Goal: Task Accomplishment & Management: Use online tool/utility

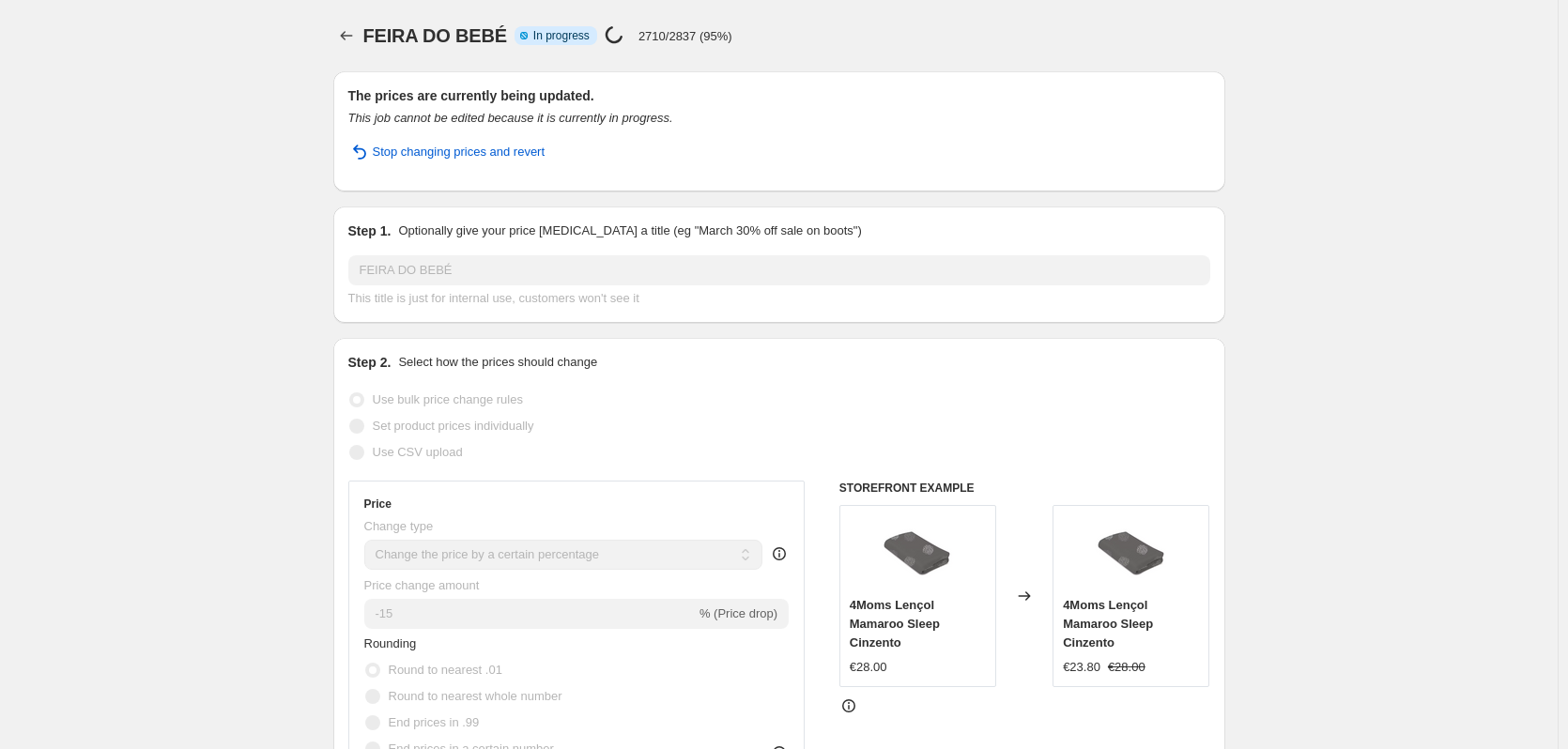
select select "percentage"
select select "collection"
drag, startPoint x: 828, startPoint y: 0, endPoint x: 1383, endPoint y: 84, distance: 561.3
drag, startPoint x: 1383, startPoint y: 84, endPoint x: 1404, endPoint y: 47, distance: 42.5
drag, startPoint x: 1404, startPoint y: 47, endPoint x: 1481, endPoint y: 241, distance: 208.7
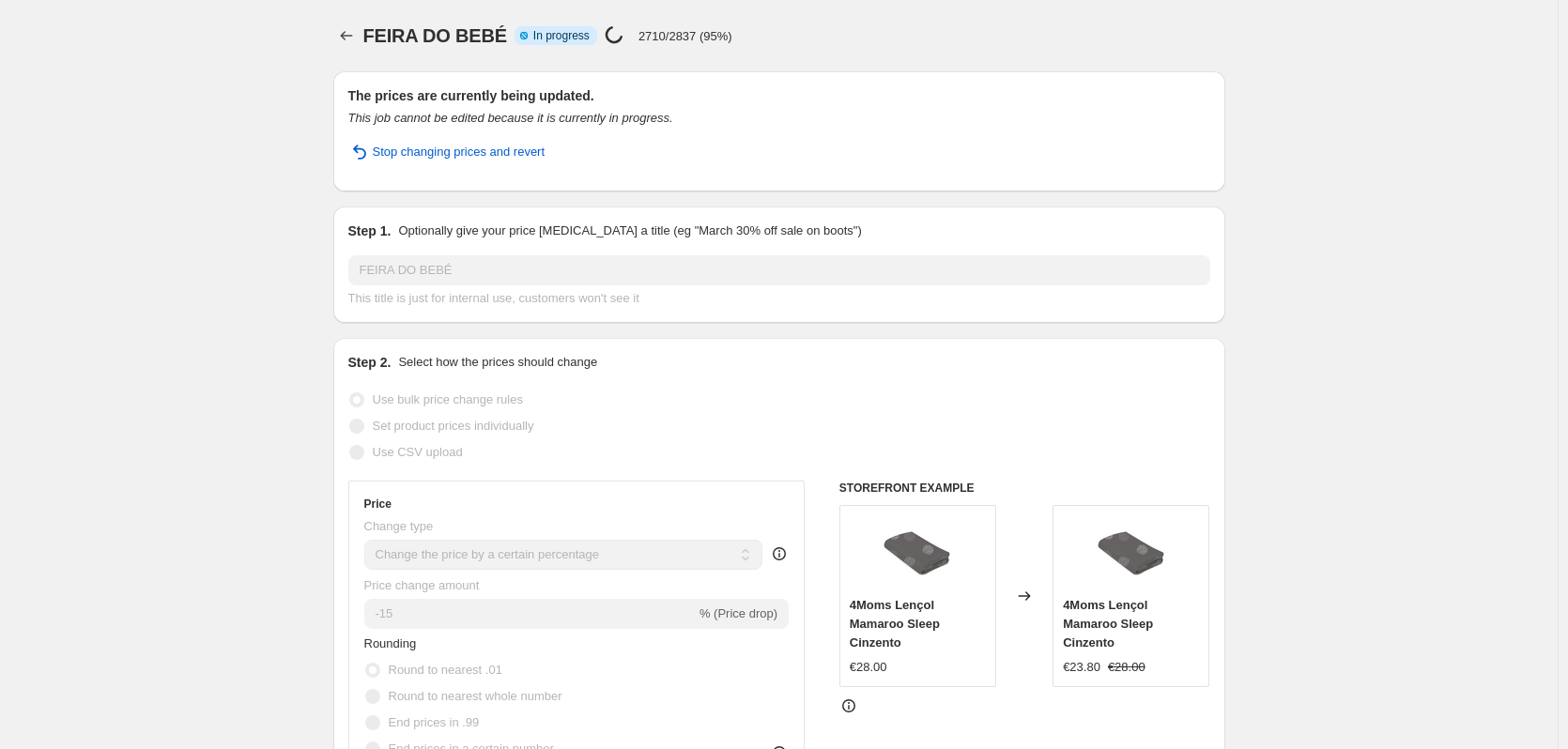
click at [355, 36] on icon "Price change jobs" at bounding box center [346, 35] width 19 height 19
